Goal: Find specific page/section: Find specific page/section

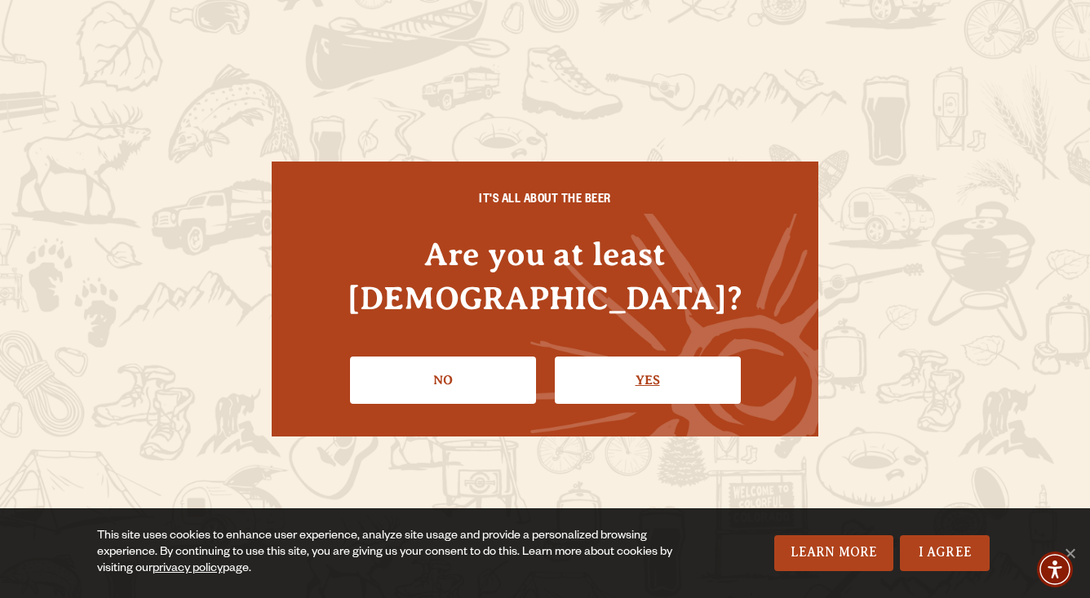
click at [604, 361] on link "Yes" at bounding box center [648, 379] width 186 height 47
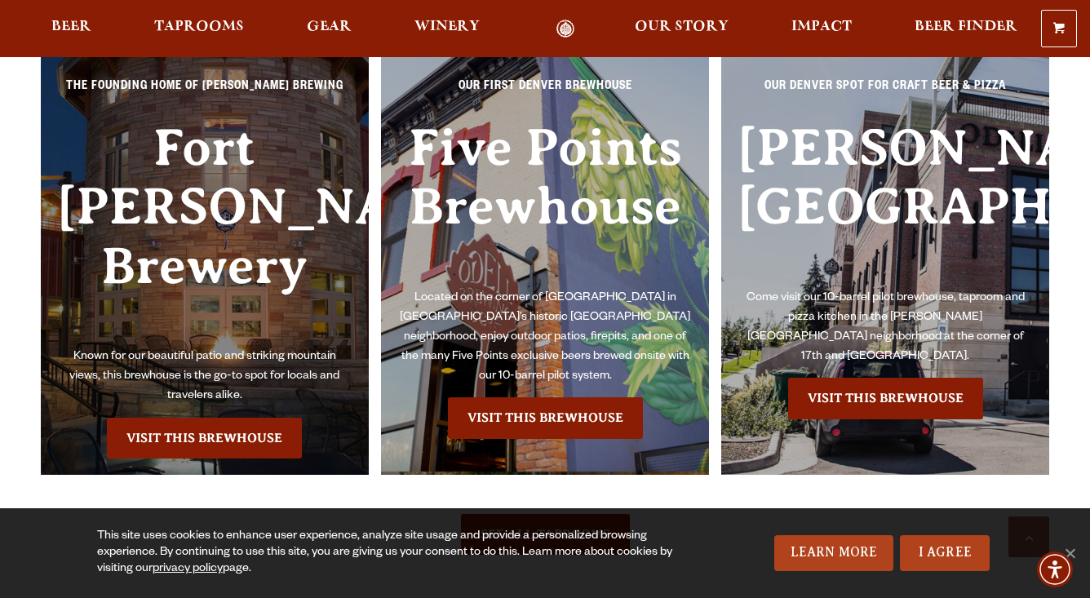
scroll to position [3509, 0]
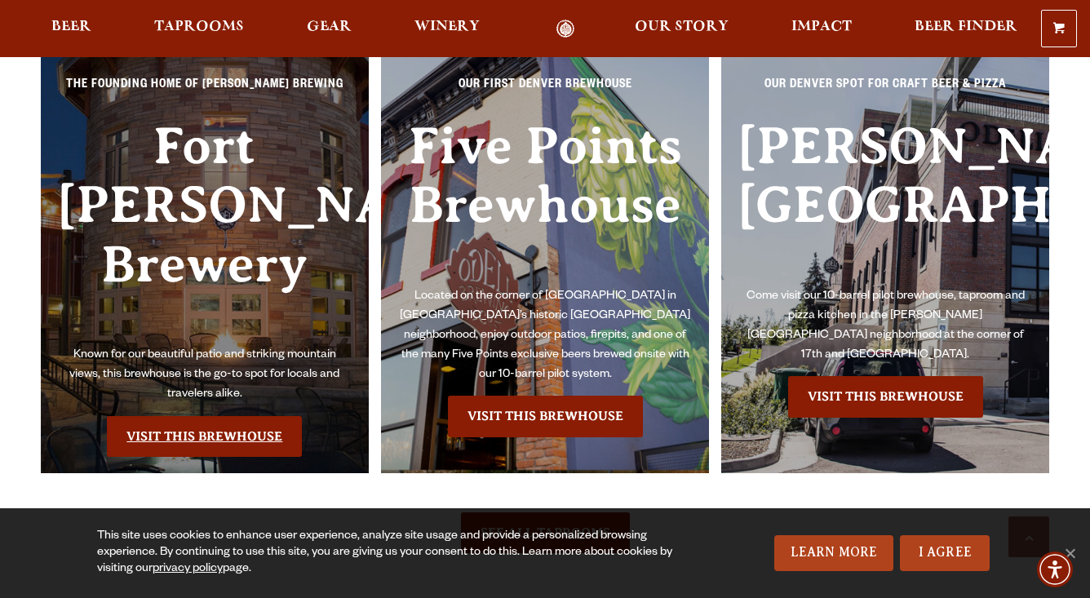
click at [178, 416] on link "Visit this Brewhouse" at bounding box center [204, 436] width 195 height 41
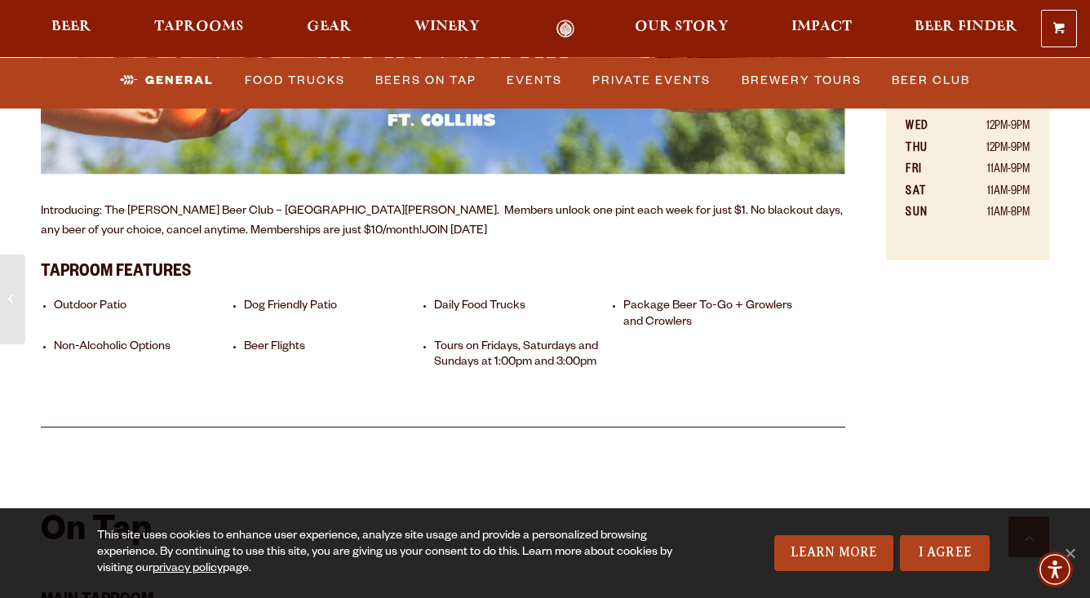
scroll to position [1110, 0]
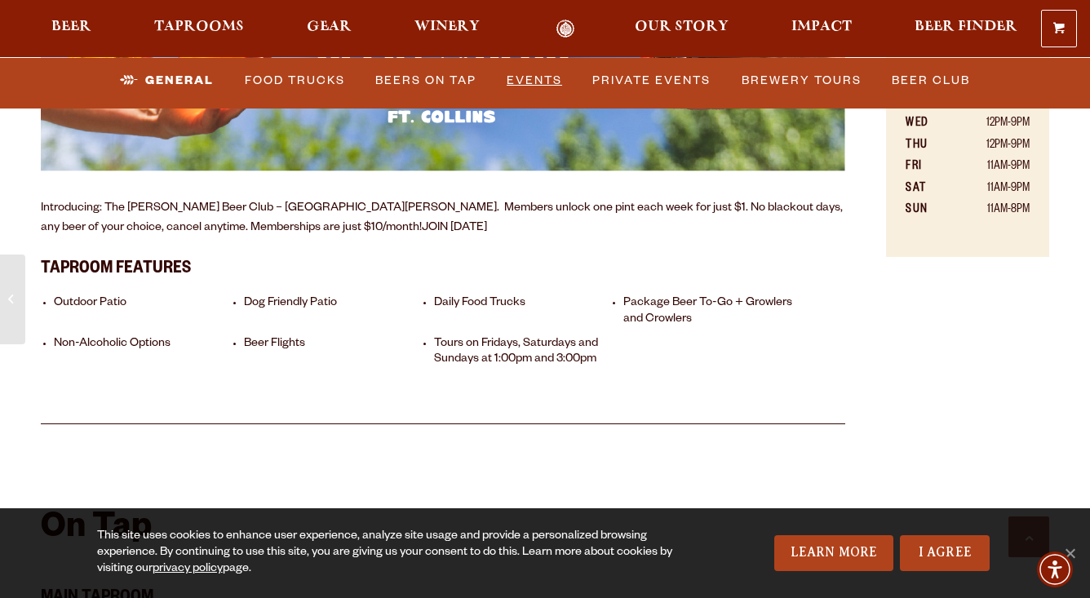
click at [531, 77] on link "Events" at bounding box center [534, 80] width 69 height 38
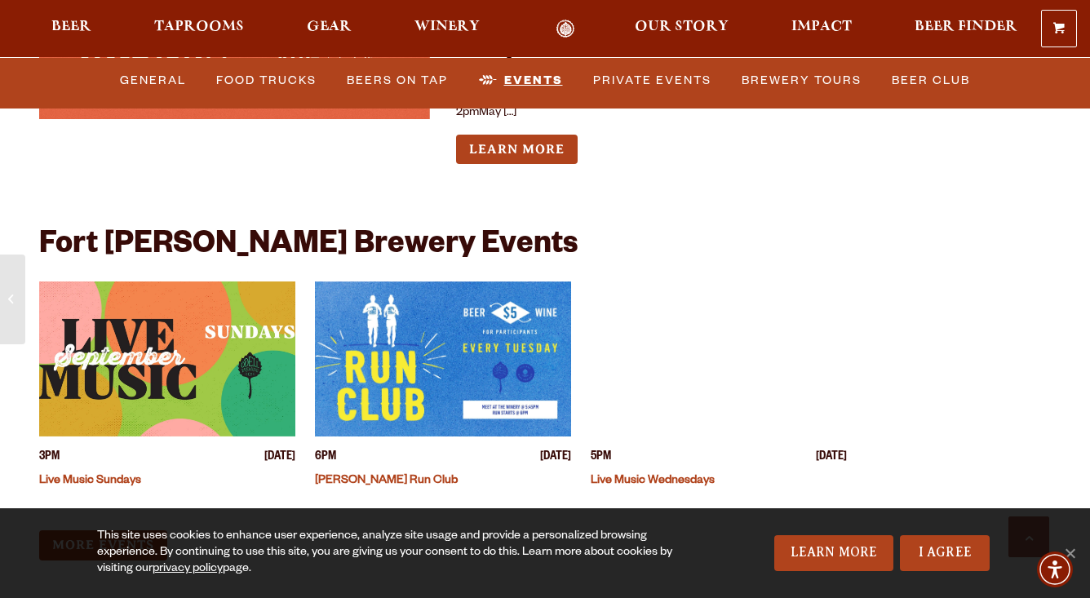
scroll to position [6667, 0]
